Goal: Check status: Check status

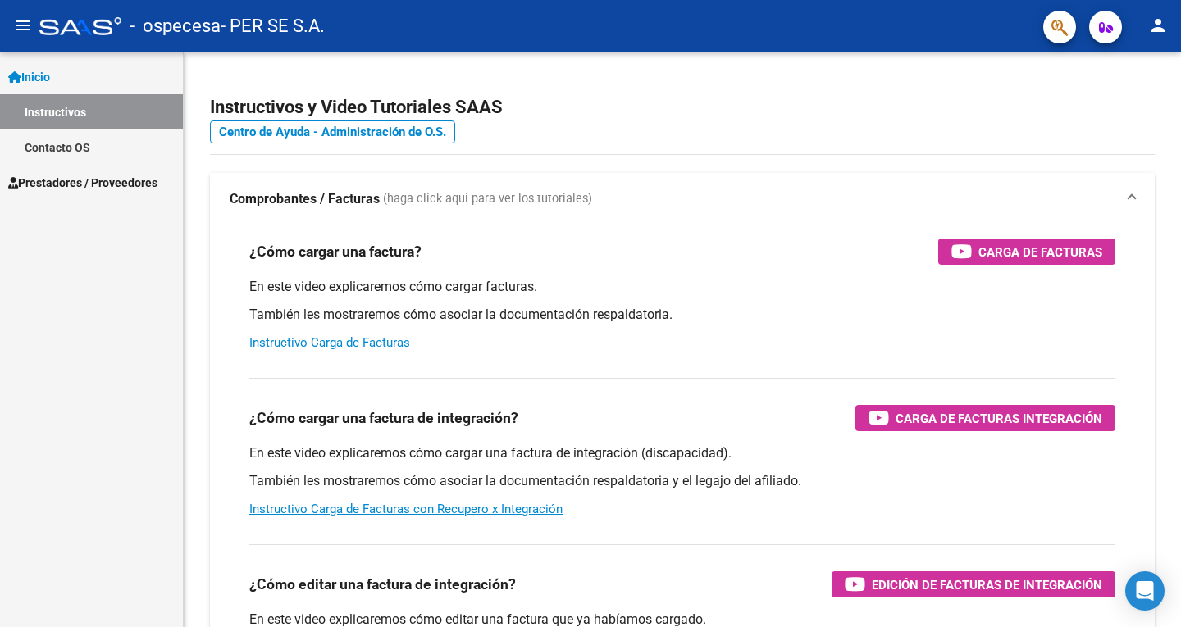
click at [132, 180] on span "Prestadores / Proveedores" at bounding box center [82, 183] width 149 height 18
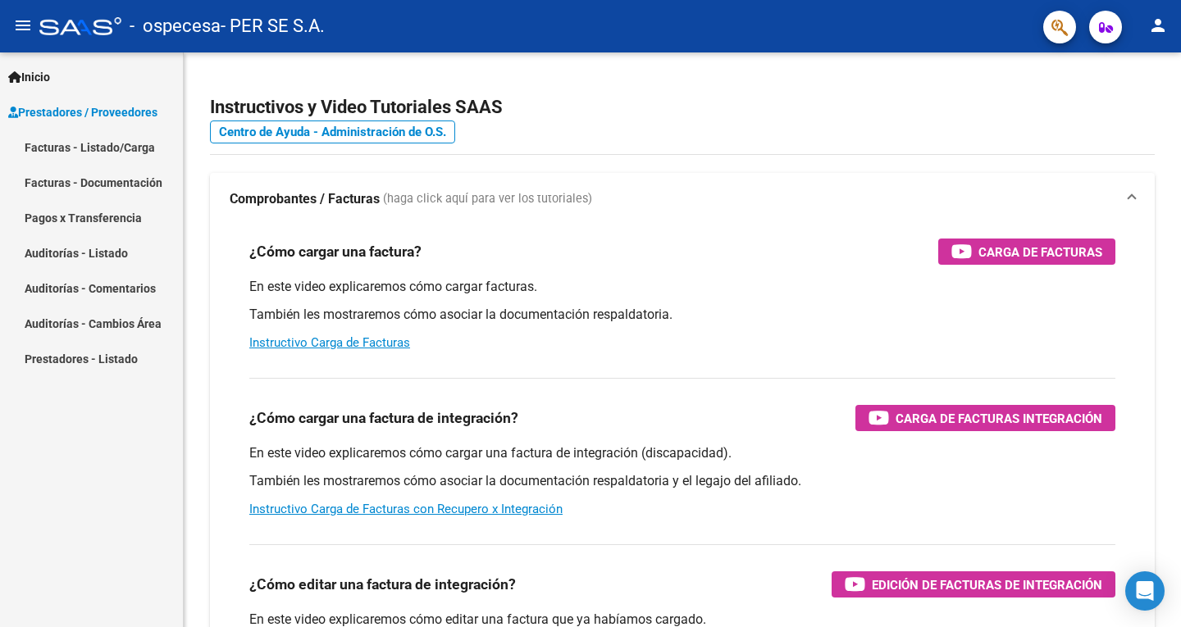
click at [118, 221] on link "Pagos x Transferencia" at bounding box center [91, 217] width 183 height 35
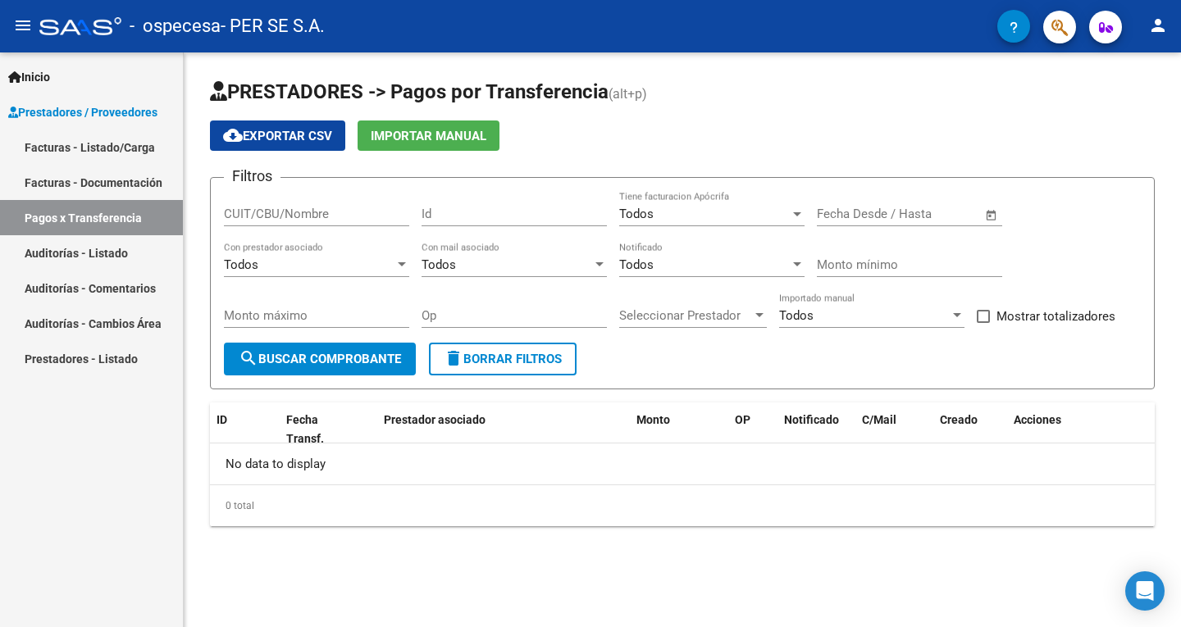
click at [306, 359] on span "search Buscar Comprobante" at bounding box center [320, 359] width 162 height 15
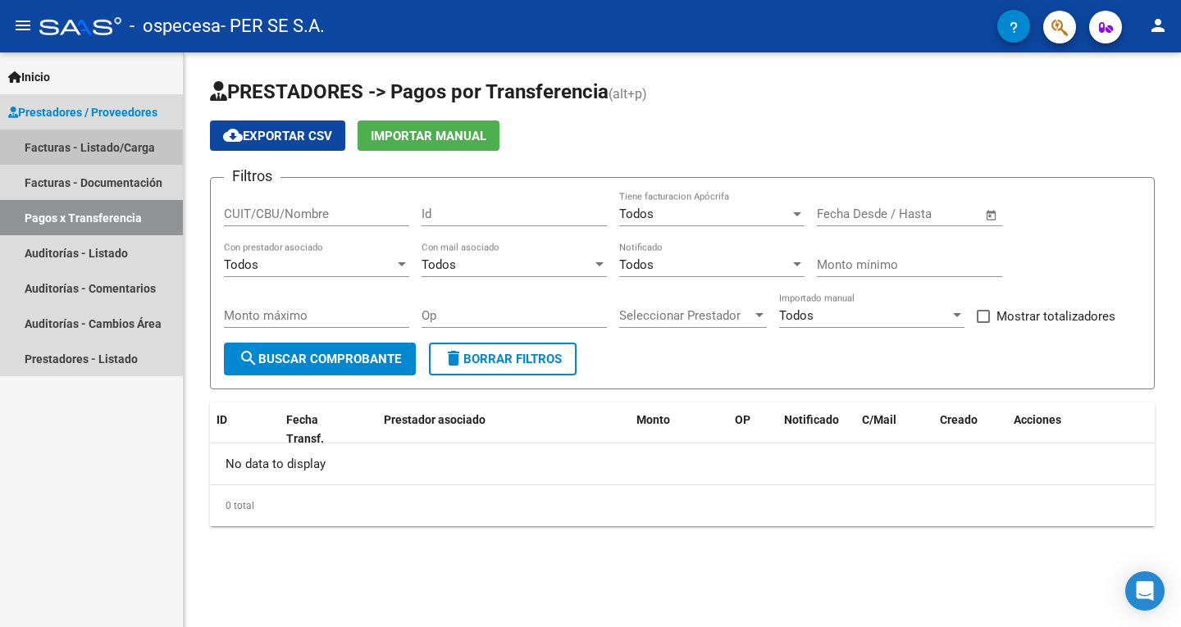
click at [80, 154] on link "Facturas - Listado/Carga" at bounding box center [91, 147] width 183 height 35
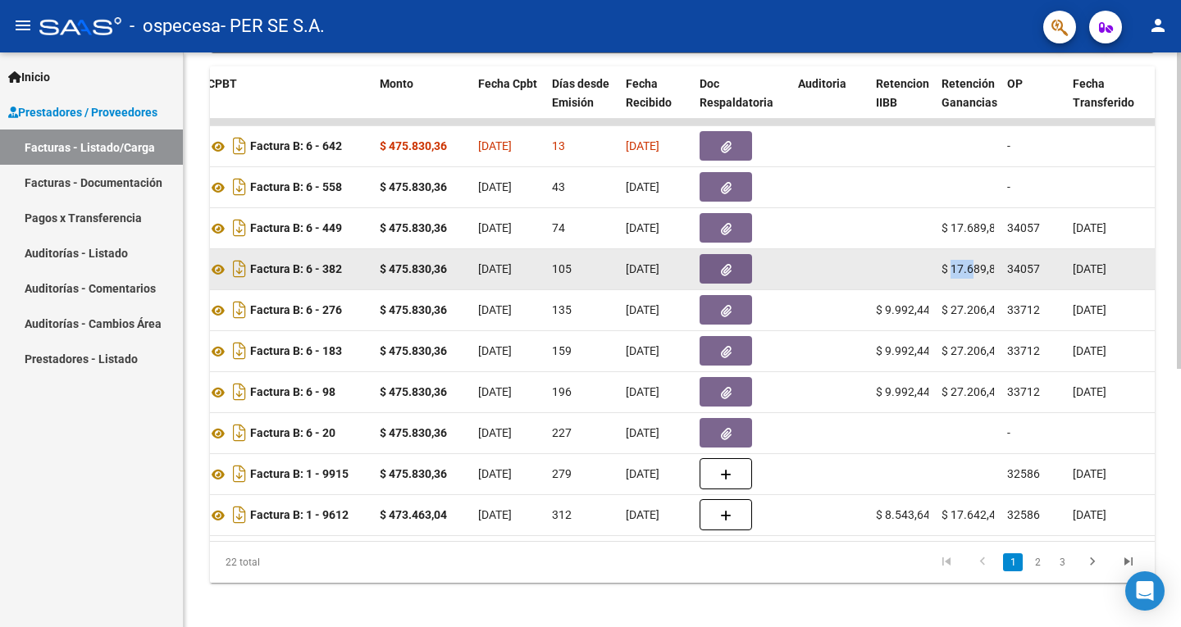
scroll to position [0, 7]
drag, startPoint x: 952, startPoint y: 266, endPoint x: 995, endPoint y: 265, distance: 43.5
click at [995, 265] on datatable-body-cell "$ 17.689,81" at bounding box center [968, 269] width 66 height 40
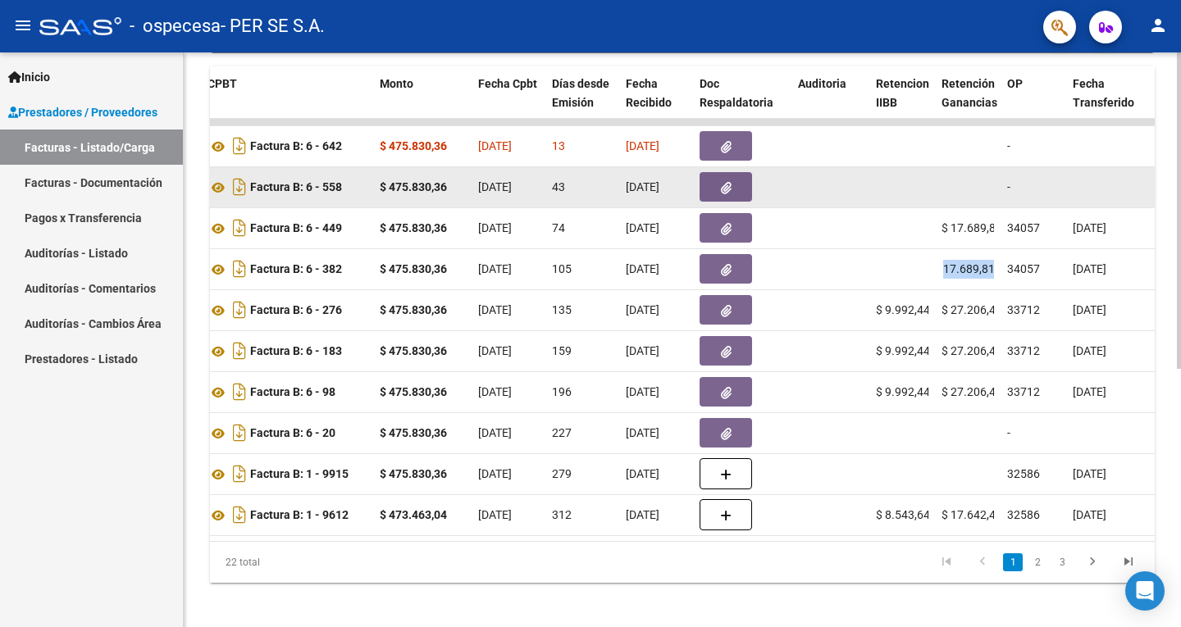
copy span "17.689,81"
